Goal: Find specific page/section: Find specific page/section

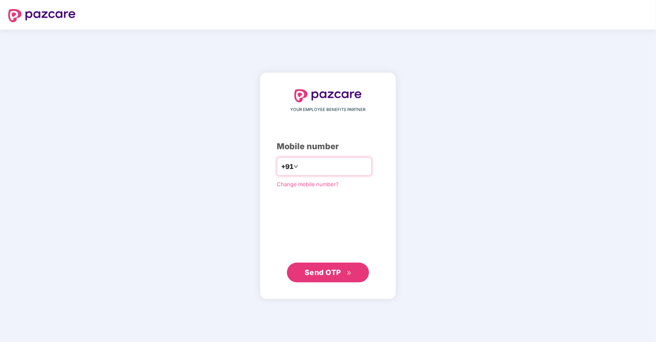
click at [308, 164] on input "number" at bounding box center [333, 166] width 67 height 13
type input "**********"
click at [321, 215] on div "**********" at bounding box center [328, 186] width 103 height 192
click at [317, 273] on span "Send OTP" at bounding box center [323, 271] width 37 height 9
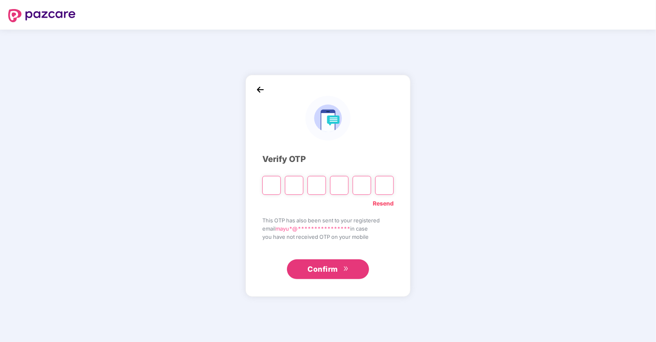
type input "*"
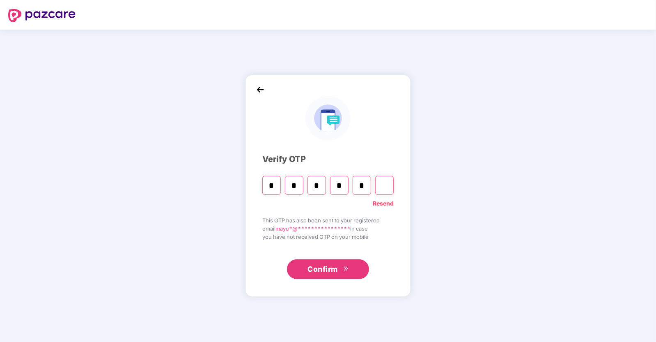
type input "*"
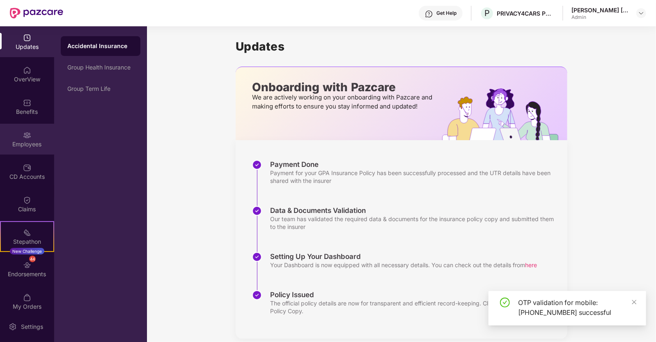
click at [27, 143] on div "Employees" at bounding box center [27, 144] width 54 height 8
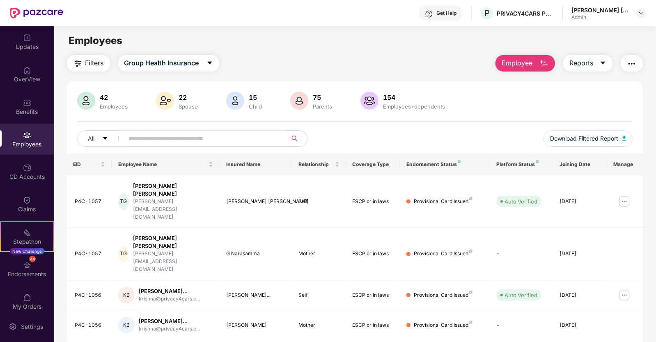
click at [152, 138] on input "text" at bounding box center [202, 138] width 147 height 12
type input "*****"
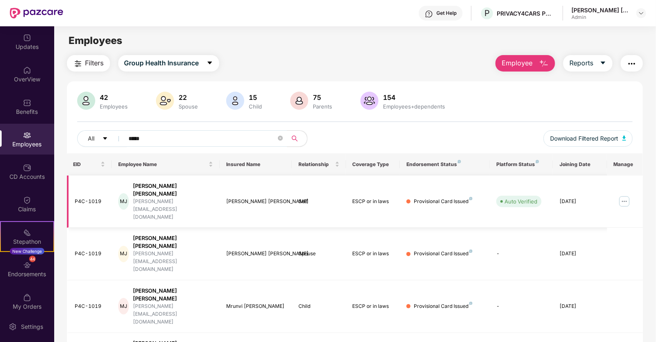
click at [625, 195] on img at bounding box center [624, 201] width 13 height 13
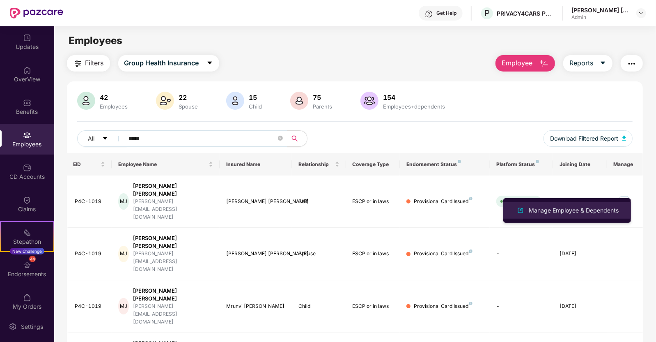
click at [569, 211] on div "Manage Employee & Dependents" at bounding box center [573, 210] width 93 height 9
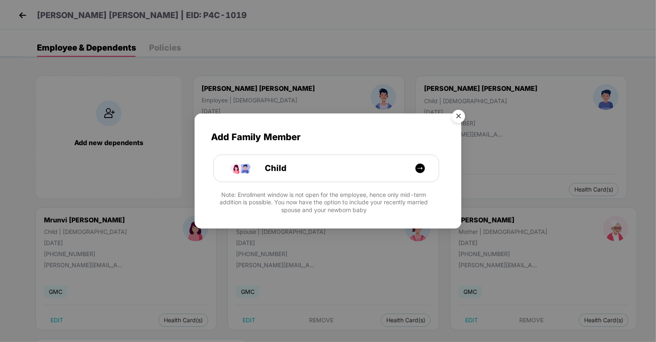
click at [458, 113] on img "Close" at bounding box center [458, 117] width 23 height 23
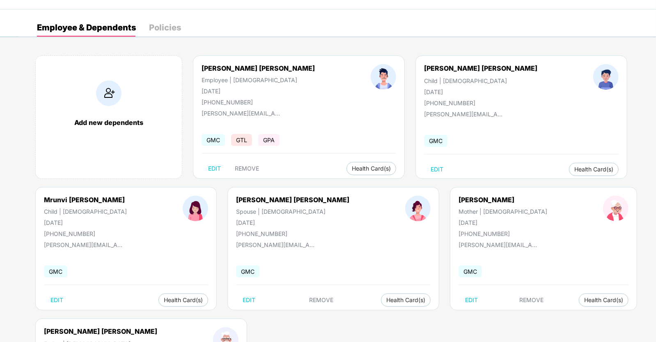
scroll to position [22, 0]
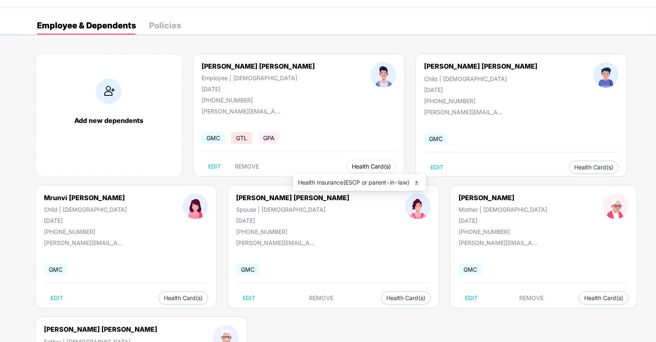
click at [352, 164] on span "Health Card(s)" at bounding box center [371, 166] width 39 height 4
click at [324, 182] on span "Health Insurance(ESCP or parent-in-law)" at bounding box center [359, 182] width 123 height 9
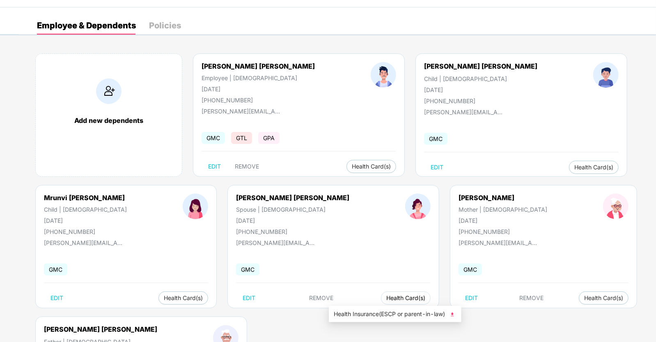
click at [386, 296] on span "Health Card(s)" at bounding box center [405, 298] width 39 height 4
click at [360, 310] on span "Health Insurance(ESCP or parent-in-law)" at bounding box center [395, 313] width 123 height 9
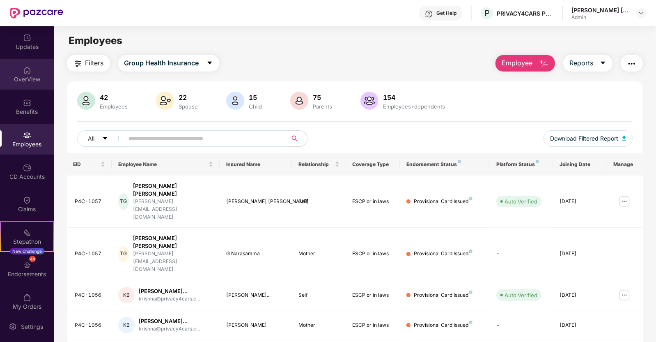
click at [23, 67] on img at bounding box center [27, 70] width 8 height 8
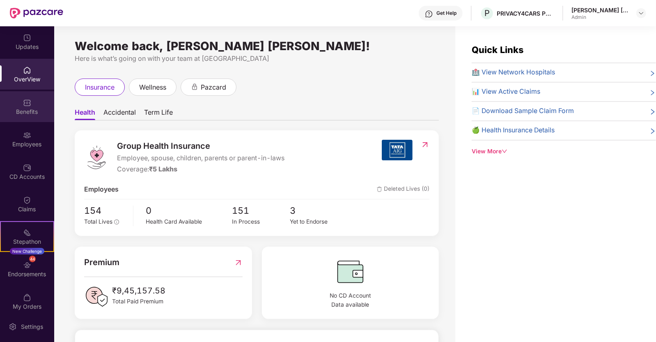
click at [31, 109] on div "Benefits" at bounding box center [27, 112] width 54 height 8
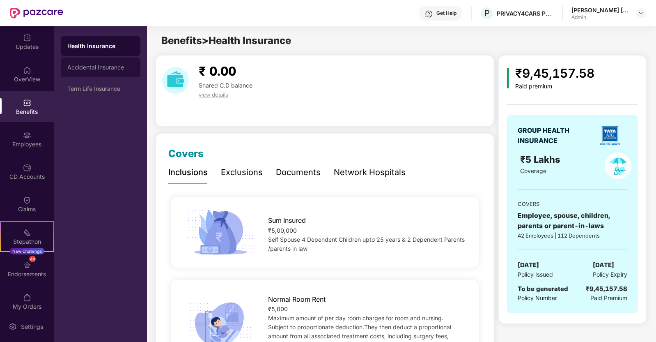
click at [97, 64] on div "Accidental Insurance" at bounding box center [100, 67] width 67 height 7
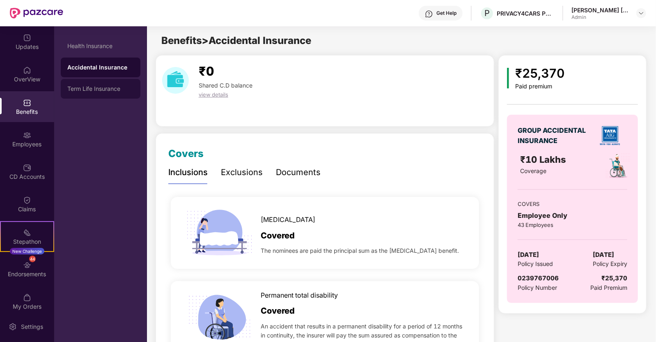
click at [95, 84] on div "Term Life Insurance" at bounding box center [101, 89] width 80 height 20
